Goal: Contribute content

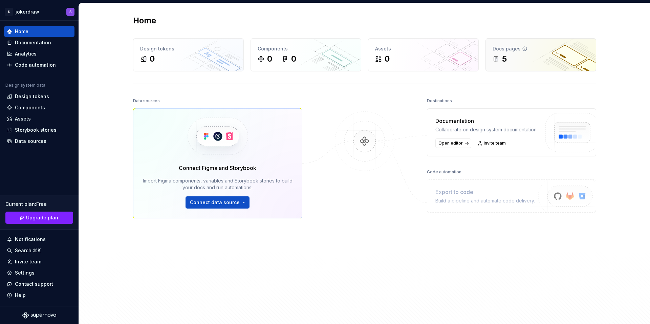
click at [542, 58] on div "5" at bounding box center [541, 59] width 97 height 11
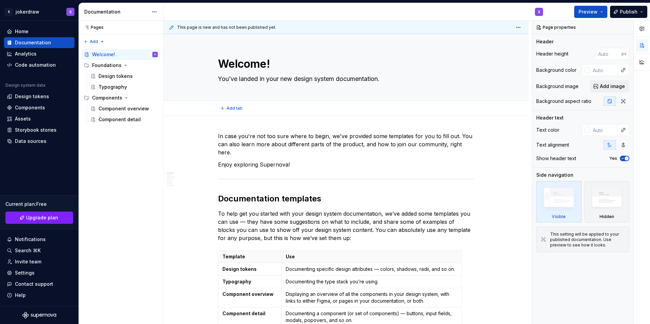
type textarea "*"
